Goal: Task Accomplishment & Management: Use online tool/utility

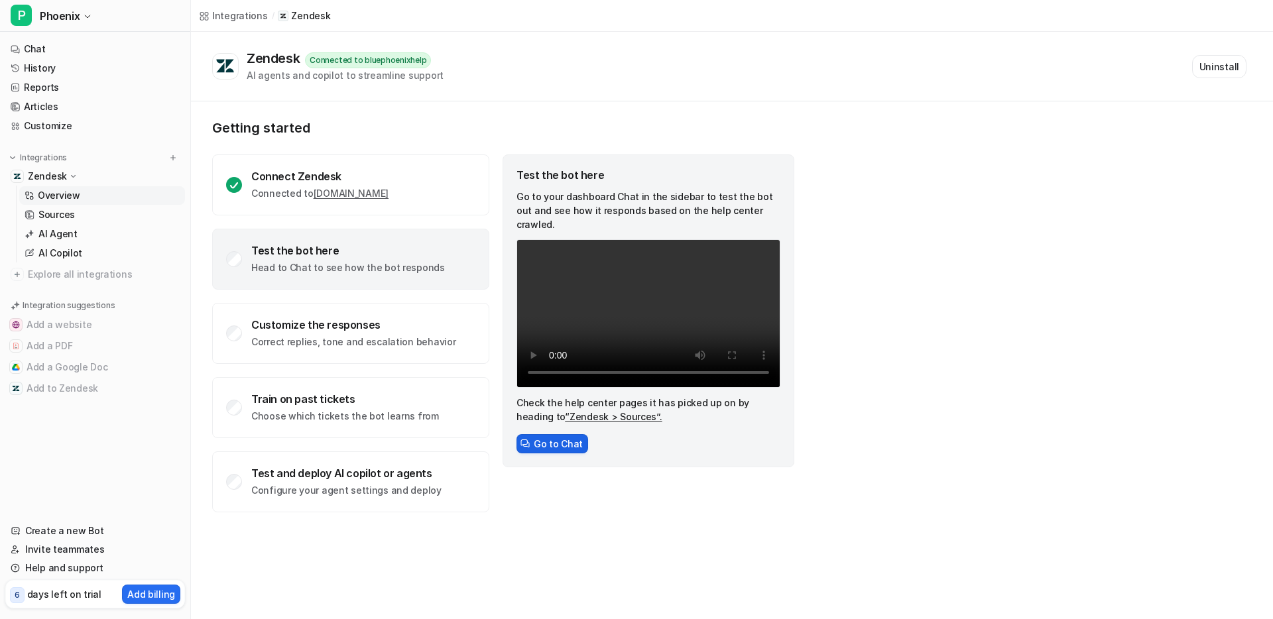
click at [547, 434] on button "Go to Chat" at bounding box center [553, 443] width 72 height 19
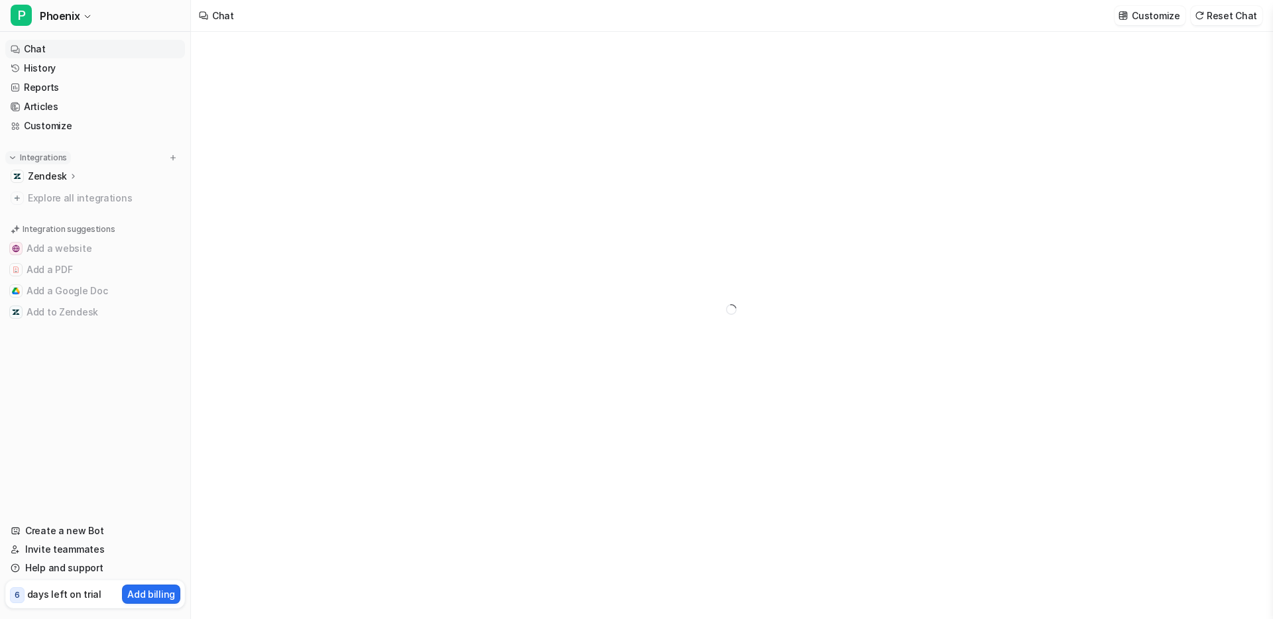
type textarea "**********"
click at [50, 174] on p "Zendesk" at bounding box center [47, 176] width 39 height 13
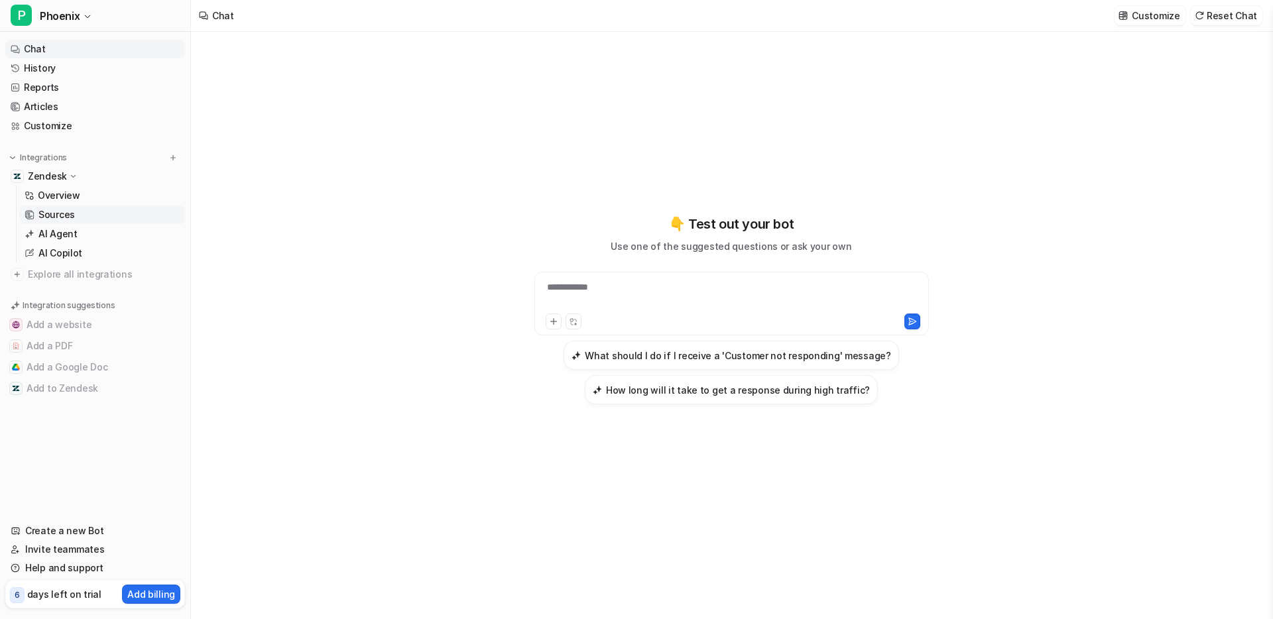
click at [48, 214] on p "Sources" at bounding box center [56, 214] width 36 height 13
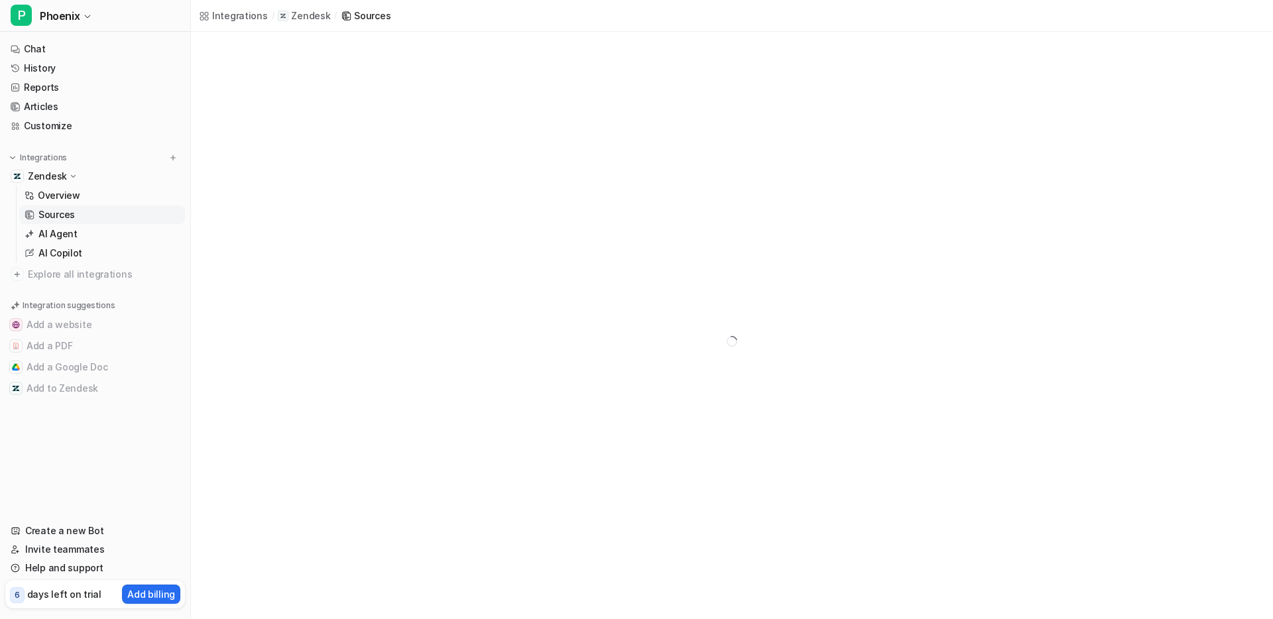
click at [48, 214] on p "Sources" at bounding box center [56, 214] width 36 height 13
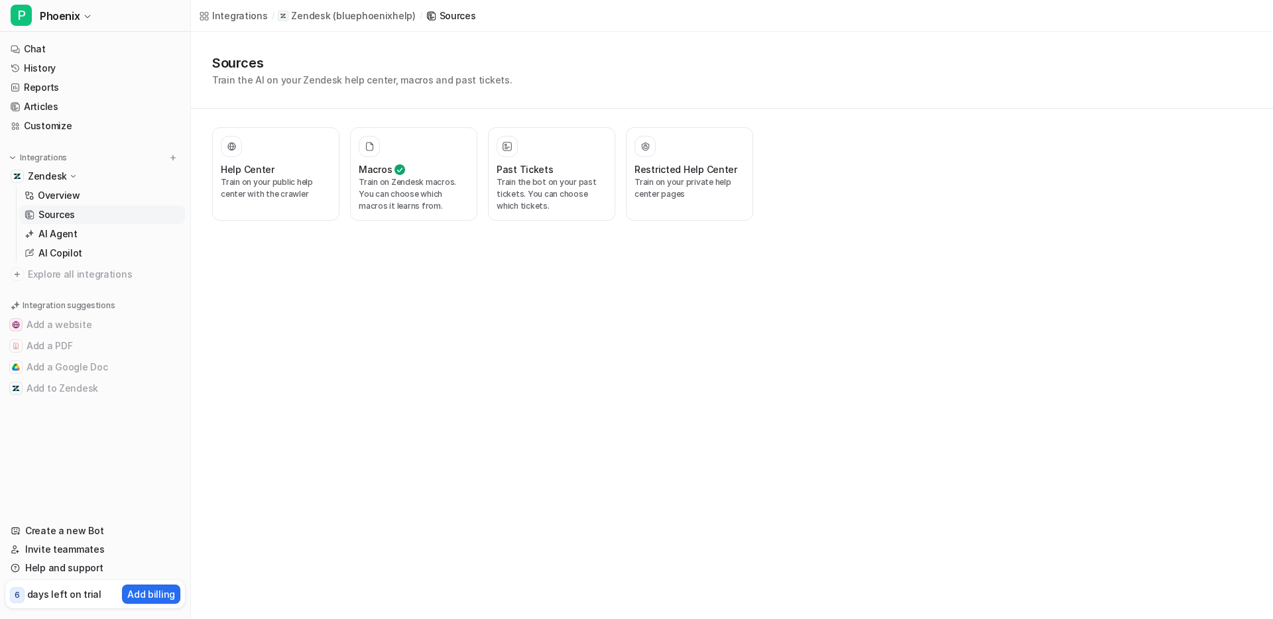
click at [275, 314] on div "Integrations / Zendesk ( bluephoenixhelp ) / Sources Sources Train the AI on yo…" at bounding box center [636, 309] width 1273 height 619
click at [277, 182] on p "Train on your public help center with the crawler" at bounding box center [276, 188] width 110 height 24
click at [249, 185] on p "Train on your public help center with the crawler" at bounding box center [276, 188] width 110 height 24
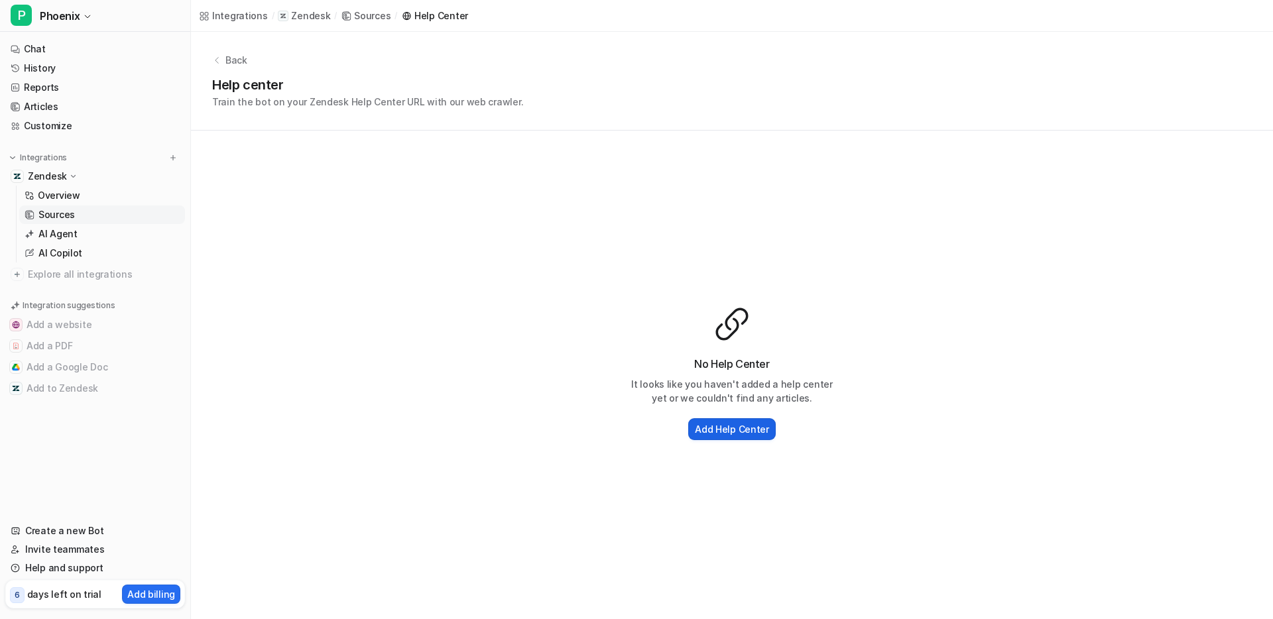
click at [725, 434] on h2 "Add Help Center" at bounding box center [732, 429] width 74 height 14
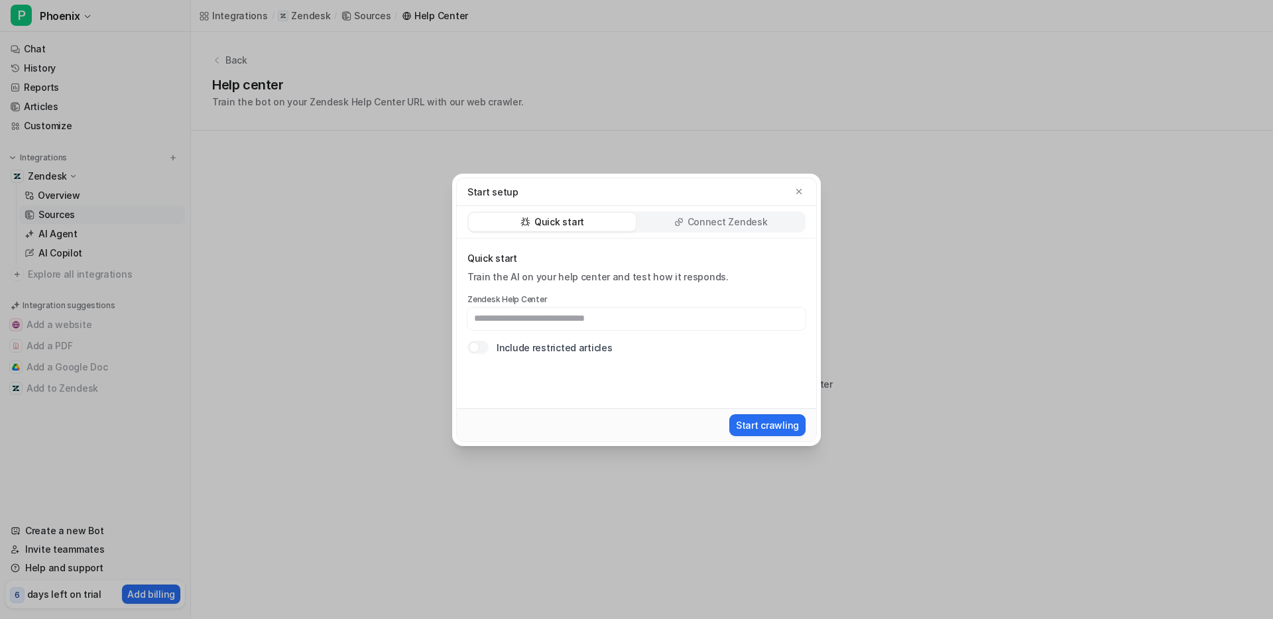
click at [643, 314] on input "text" at bounding box center [637, 319] width 338 height 23
type input "**********"
click at [775, 428] on button "Start crawling" at bounding box center [768, 426] width 76 height 22
